Goal: Transaction & Acquisition: Download file/media

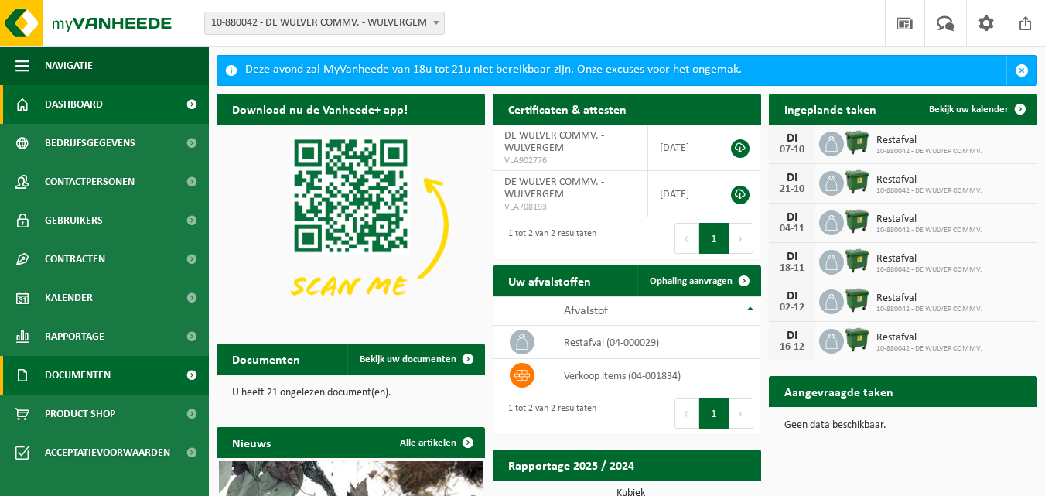
click at [80, 378] on span "Documenten" at bounding box center [78, 375] width 66 height 39
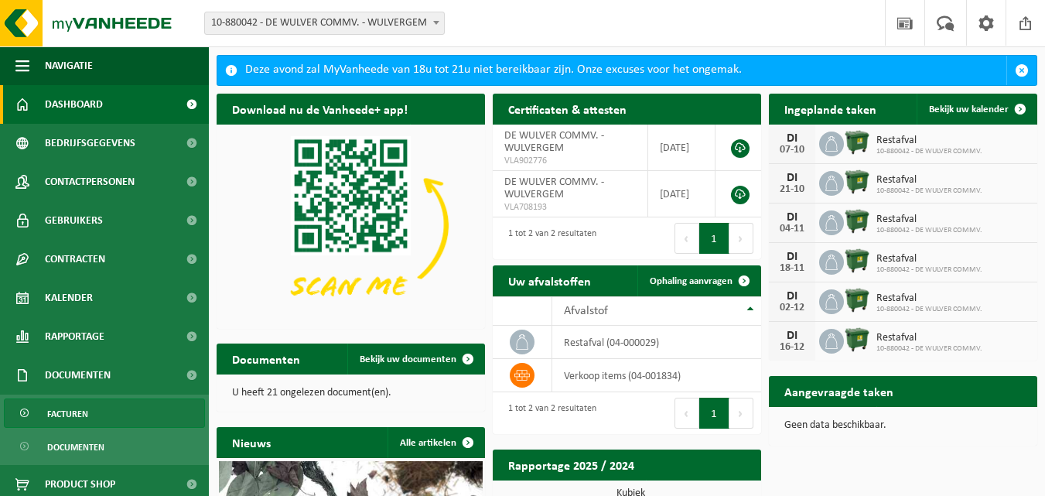
click at [62, 413] on span "Facturen" at bounding box center [67, 413] width 41 height 29
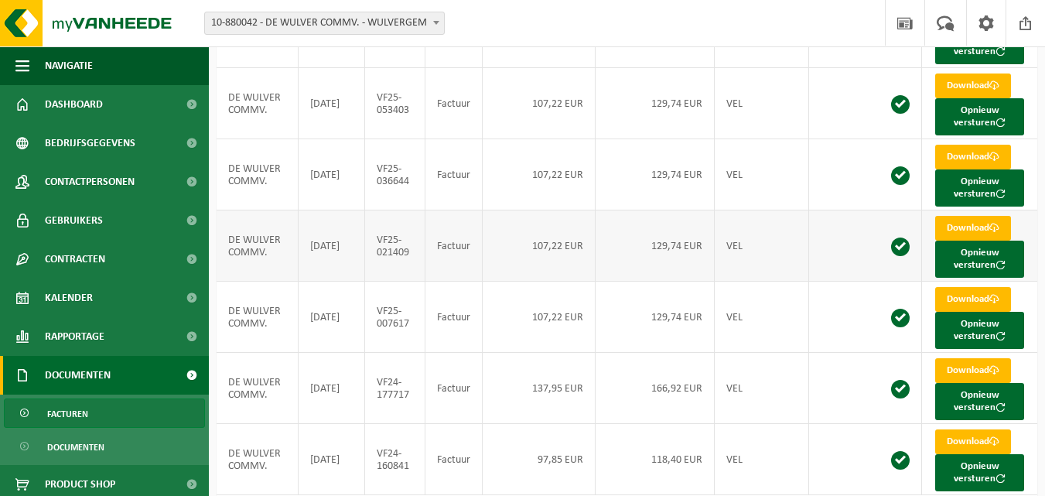
scroll to position [454, 0]
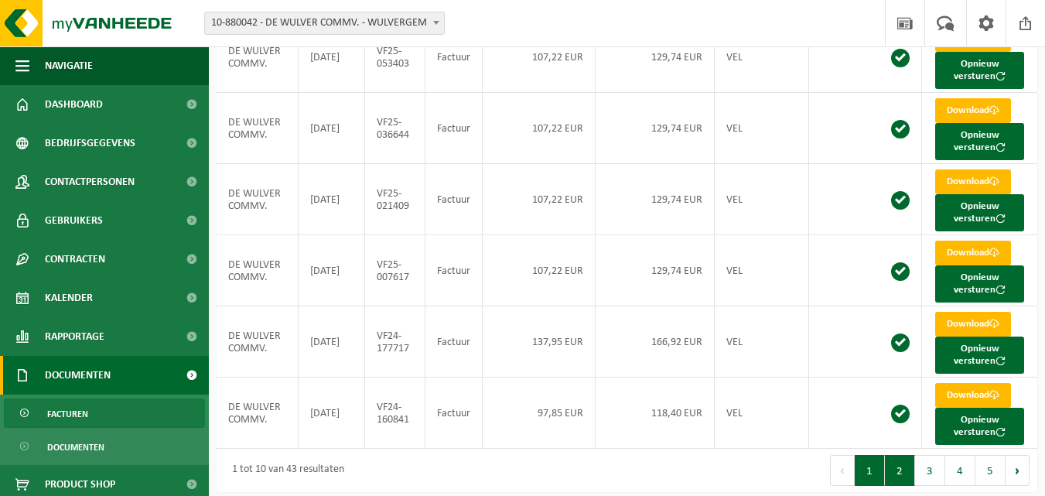
click at [902, 455] on button "2" at bounding box center [900, 470] width 30 height 31
click at [1019, 464] on button "Volgende" at bounding box center [1018, 470] width 24 height 31
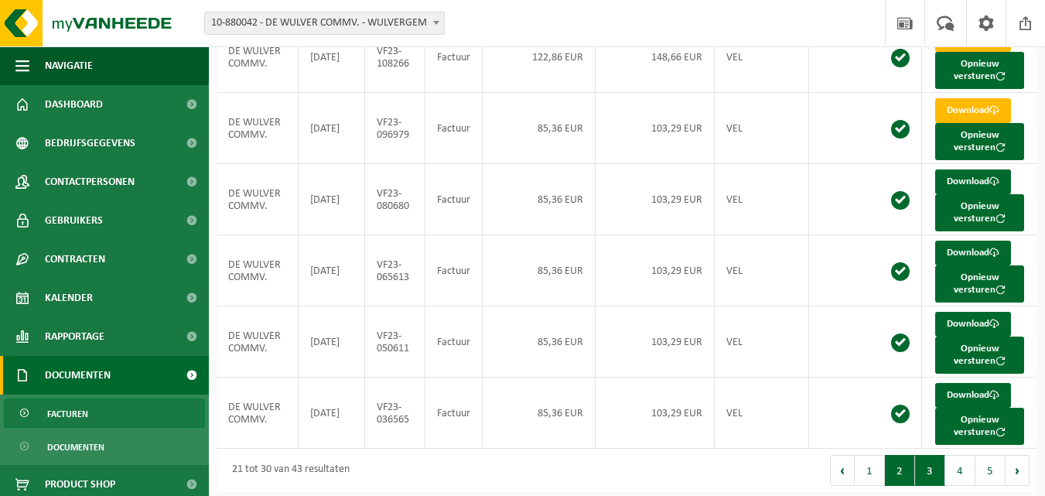
click at [897, 461] on button "2" at bounding box center [900, 470] width 30 height 31
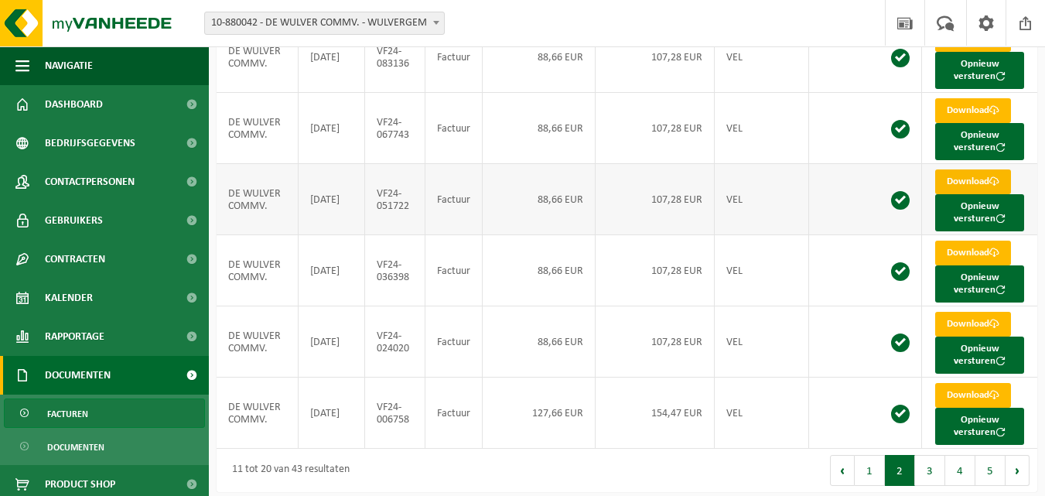
click at [968, 170] on link "Download" at bounding box center [973, 181] width 76 height 25
click at [961, 242] on link "Download" at bounding box center [973, 253] width 76 height 25
